Goal: Navigation & Orientation: Find specific page/section

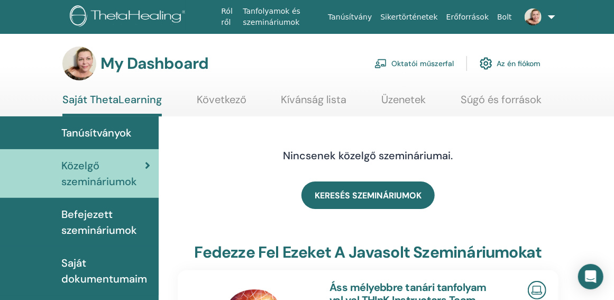
click at [486, 59] on img at bounding box center [485, 63] width 13 height 18
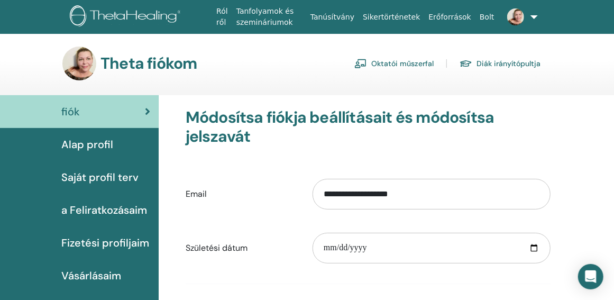
click at [489, 60] on link "Diák irányítópultja" at bounding box center [499, 63] width 81 height 17
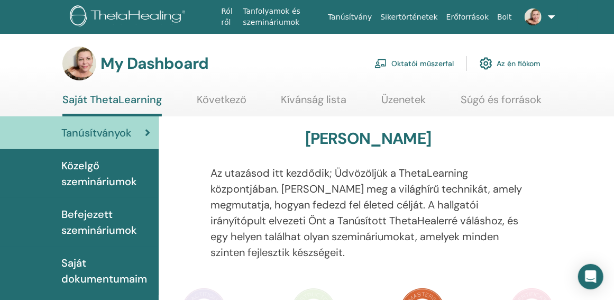
click at [86, 171] on span "Közelgő szemináriumok" at bounding box center [105, 174] width 89 height 32
